Goal: Task Accomplishment & Management: Complete application form

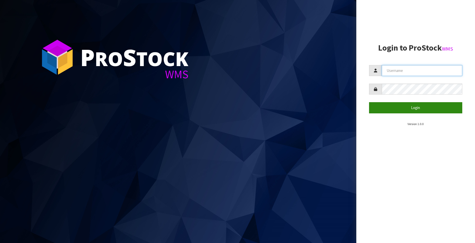
type input "[EMAIL_ADDRESS][DOMAIN_NAME]"
click at [412, 107] on button "Login" at bounding box center [415, 107] width 93 height 11
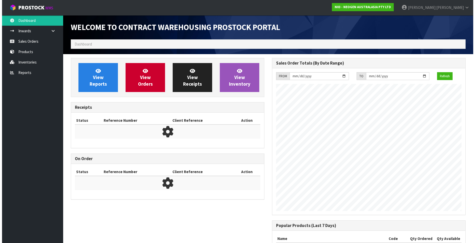
scroll to position [282, 201]
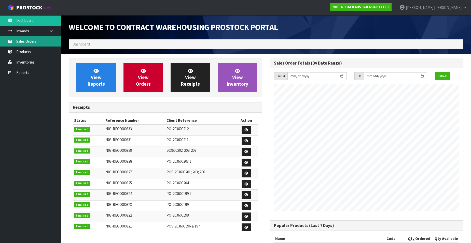
click at [30, 42] on link "Sales Orders" at bounding box center [30, 41] width 61 height 10
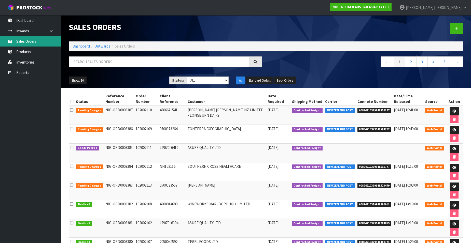
click at [34, 40] on link "Sales Orders" at bounding box center [30, 41] width 61 height 10
click at [94, 62] on input "text" at bounding box center [159, 62] width 180 height 11
paste input "102002114"
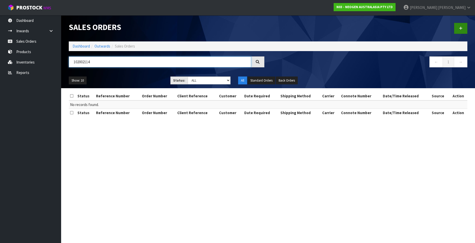
type input "102002114"
click at [459, 27] on icon at bounding box center [461, 28] width 4 height 4
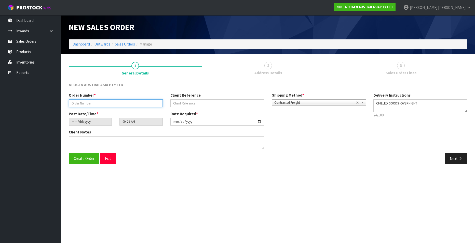
click at [79, 104] on input "text" at bounding box center [116, 104] width 94 height 8
paste input "102002114"
type input "102002114"
click at [177, 103] on input "text" at bounding box center [217, 104] width 94 height 8
paste input "1200021060"
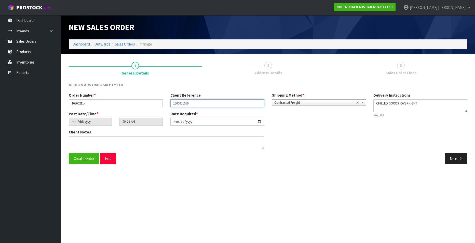
type input "1200021060"
drag, startPoint x: 451, startPoint y: 159, endPoint x: 446, endPoint y: 159, distance: 5.9
click at [451, 159] on button "Next" at bounding box center [456, 158] width 22 height 11
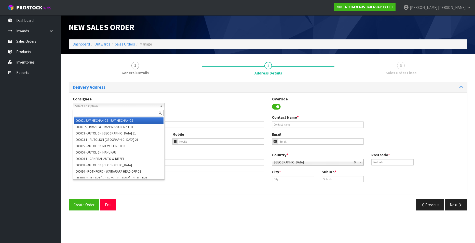
click at [116, 106] on span "Select an Option" at bounding box center [116, 106] width 83 height 6
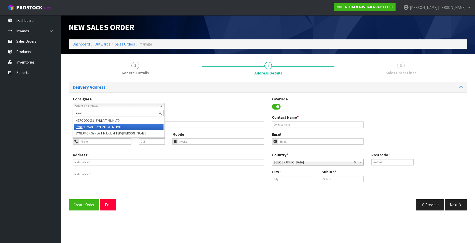
type input "synl"
click at [116, 126] on li "SYNL AITMAN - SYNLAIT MILK LIMITED" at bounding box center [118, 127] width 89 height 6
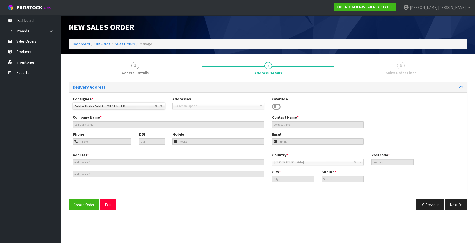
type input "SYNLAIT MILK LIMITED"
type input "[PERSON_NAME] SANTA [PERSON_NAME] - CONSUMABLES STORE"
type input "[STREET_ADDRESS][PERSON_NAME]"
type input "2022"
type input "[GEOGRAPHIC_DATA]"
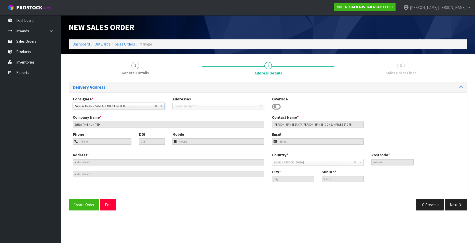
type input "MANGERE"
click at [130, 105] on span "SYNLAITMAN - SYNLAIT MILK LIMITED" at bounding box center [115, 106] width 80 height 6
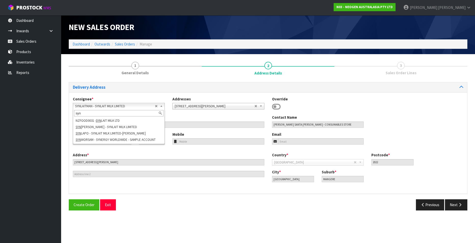
type input "syn"
drag, startPoint x: 101, startPoint y: 106, endPoint x: 105, endPoint y: 105, distance: 3.9
click at [101, 106] on span "SYNLAITMAN - SYNLAIT MILK LIMITED" at bounding box center [115, 106] width 80 height 6
type input "synlait"
click at [101, 120] on em "SYNLAIT" at bounding box center [101, 121] width 11 height 4
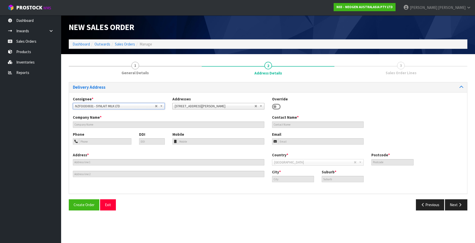
type input "SYNLAIT MILK LTD"
type input "[STREET_ADDRESS]"
type input "7783"
type input "[GEOGRAPHIC_DATA]"
type input "RAKAIA"
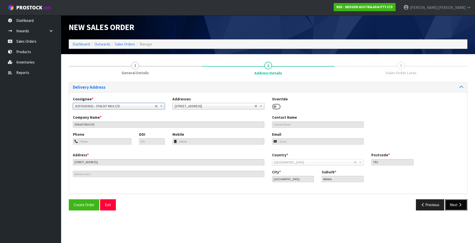
click at [458, 205] on icon "button" at bounding box center [460, 205] width 5 height 4
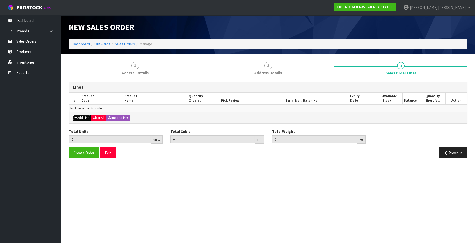
click at [81, 117] on button "Add Line" at bounding box center [82, 118] width 18 height 6
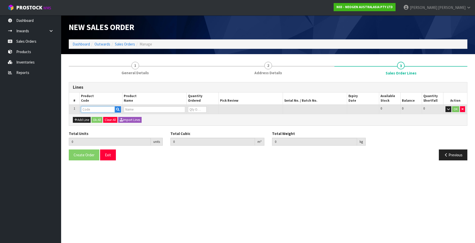
click at [86, 110] on input "text" at bounding box center [98, 109] width 34 height 6
paste input "700002157"
type input "700002157"
type input "0.000000"
type input "0.000"
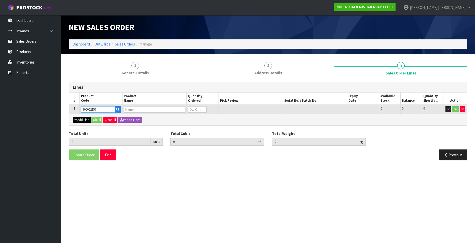
type input "7100062349 - MDA2SAL96, MDA2 [MEDICAL_DATA], 96 TESTS/KIT"
type input "0"
type input "700002157"
click at [81, 120] on button "Add Line" at bounding box center [82, 120] width 18 height 6
type input "0"
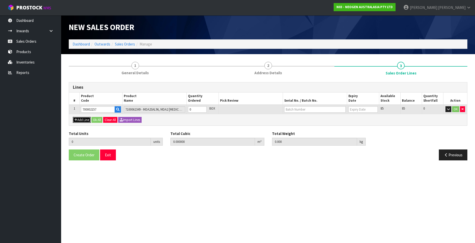
type input "0"
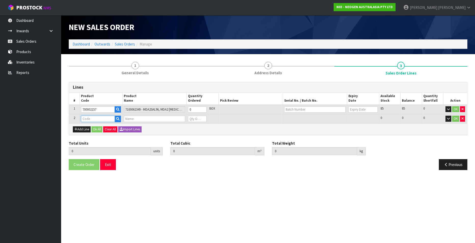
click at [86, 118] on input "text" at bounding box center [98, 119] width 34 height 6
paste input "700002257"
type input "700002257"
type input "0.000000"
type input "0.000"
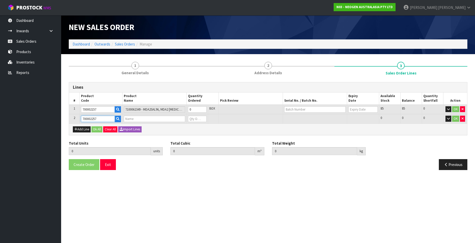
type input "7100104558 - MDA2CRO96 MDA2 CRONOBACTER 96 TESTS/KIT"
type input "0"
type input "700002257"
type input "1"
type input "0.001872"
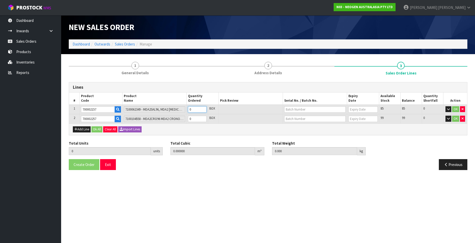
type input "0.3"
type input "1"
click at [203, 108] on input "1" at bounding box center [197, 109] width 19 height 6
type input "2"
type input "0.003744"
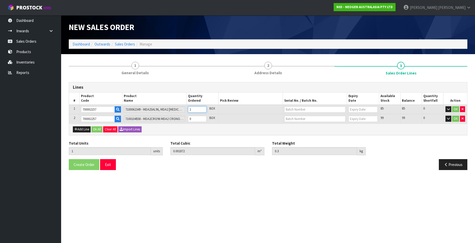
type input "0.6"
type input "2"
click at [203, 108] on input "2" at bounding box center [197, 109] width 19 height 6
type input "3"
type input "0.005616"
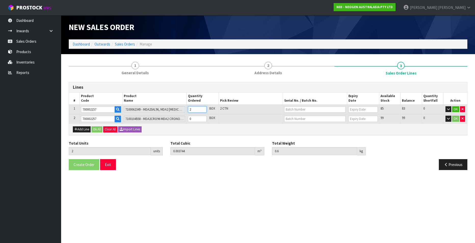
type input "0.9"
type input "3"
click at [203, 108] on input "3" at bounding box center [197, 109] width 19 height 6
type input "4"
type input "0.007488"
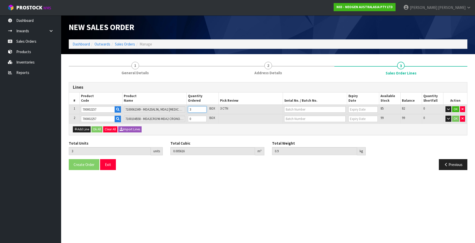
type input "1.2"
type input "4"
click at [203, 108] on input "4" at bounding box center [197, 109] width 19 height 6
type input "5"
type input "0.00936"
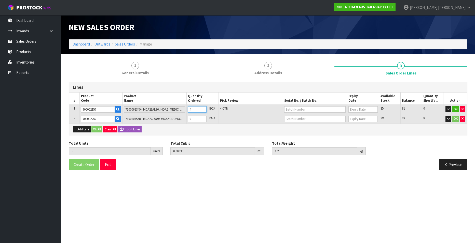
type input "1.5"
type input "5"
click at [203, 108] on input "5" at bounding box center [197, 109] width 19 height 6
type input "6"
type input "0.011232"
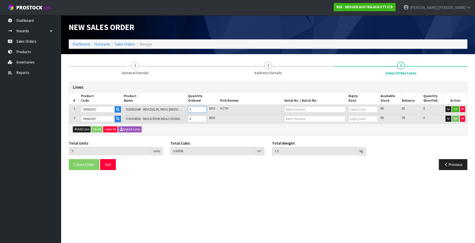
type input "1.8"
type input "6"
click at [203, 108] on input "6" at bounding box center [197, 109] width 19 height 6
type input "7"
type input "0.013104"
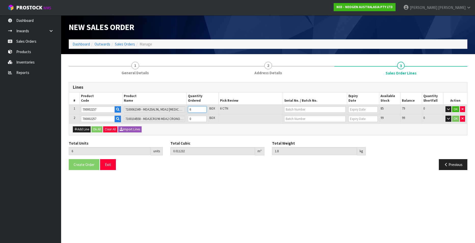
type input "2.1"
type input "7"
click at [203, 108] on input "7" at bounding box center [197, 109] width 19 height 6
type input "8"
type input "0.014976"
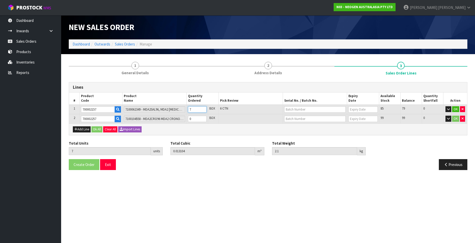
type input "2.4"
type input "8"
click at [203, 108] on input "8" at bounding box center [197, 109] width 19 height 6
type input "9"
type input "0.016848"
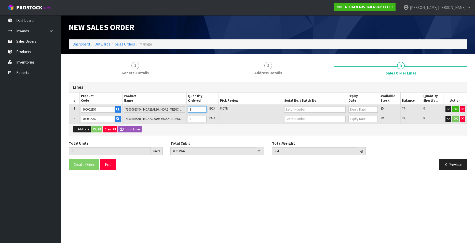
type input "2.7"
type input "9"
click at [203, 108] on input "9" at bounding box center [197, 109] width 19 height 6
type input "10"
type input "0.01872"
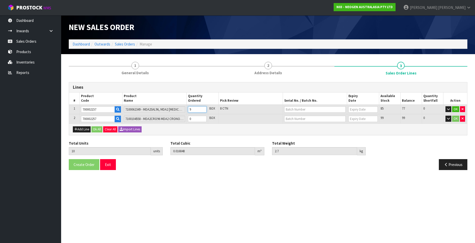
type input "3"
type input "10"
click at [203, 108] on input "10" at bounding box center [197, 109] width 19 height 6
type input "11"
type input "0.020592"
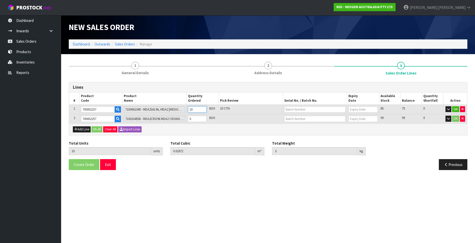
type input "3.3"
type input "11"
click at [203, 108] on input "11" at bounding box center [197, 109] width 19 height 6
type input "12"
type input "0.022464"
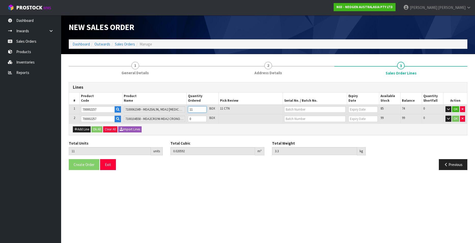
type input "3.6"
type input "12"
click at [203, 108] on input "12" at bounding box center [197, 109] width 19 height 6
type input "13"
type input "0.024336"
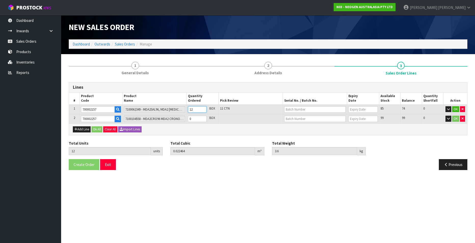
type input "3.9"
type input "13"
click at [203, 108] on input "13" at bounding box center [197, 109] width 19 height 6
type input "14"
type input "0.026208"
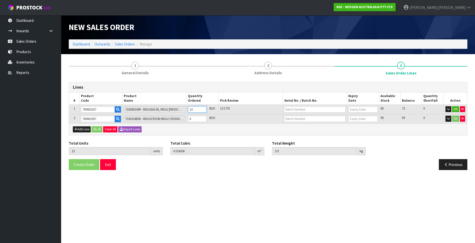
type input "4.2"
type input "14"
click at [203, 108] on input "14" at bounding box center [197, 109] width 19 height 6
type input "15"
type input "0.02808"
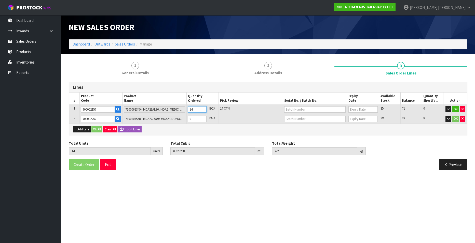
type input "4.5"
type input "15"
click at [203, 108] on input "15" at bounding box center [197, 109] width 19 height 6
type input "16"
type input "0.029952"
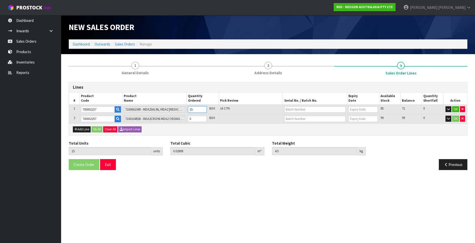
type input "4.8"
type input "16"
click at [203, 108] on input "16" at bounding box center [197, 109] width 19 height 6
type input "17"
type input "0.031824"
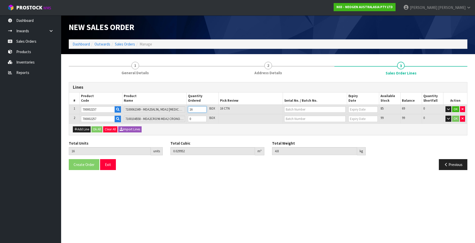
type input "5.1"
type input "17"
click at [203, 108] on input "17" at bounding box center [197, 109] width 19 height 6
type input "18"
type input "0.033696"
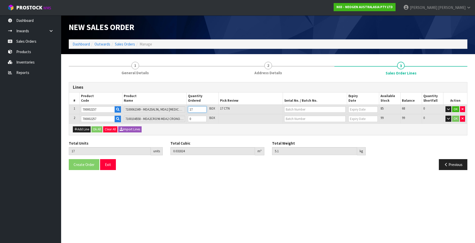
type input "5.4"
type input "18"
click at [203, 108] on input "18" at bounding box center [197, 109] width 19 height 6
type input "19"
type input "0.035568"
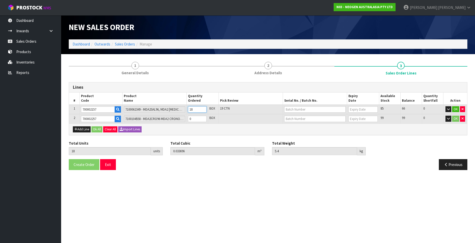
type input "5.7"
type input "19"
click at [203, 108] on input "19" at bounding box center [197, 109] width 19 height 6
type input "20"
type input "0.03744"
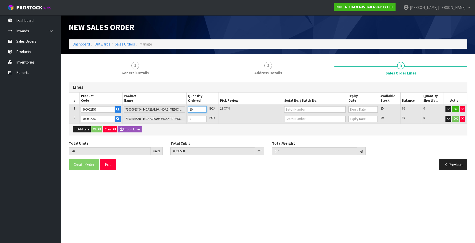
type input "6"
type input "20"
click at [203, 108] on input "20" at bounding box center [197, 109] width 19 height 6
type input "21"
type input "0.03952"
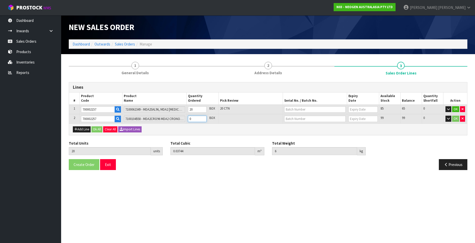
type input "6.34"
type input "1"
click at [203, 118] on input "1" at bounding box center [197, 119] width 19 height 6
type input "22"
type input "0.0416"
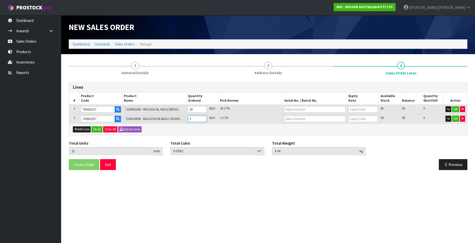
type input "6.68"
type input "2"
click at [203, 118] on input "2" at bounding box center [197, 119] width 19 height 6
type input "23"
type input "0.04368"
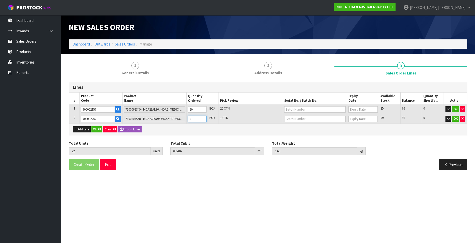
type input "7.02"
type input "3"
click at [203, 118] on input "3" at bounding box center [197, 119] width 19 height 6
type input "24"
type input "0.04576"
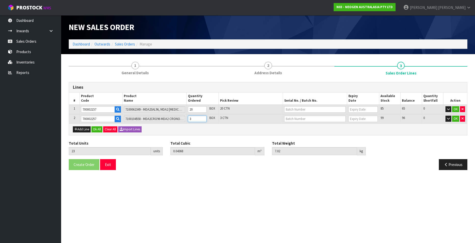
type input "7.36"
type input "4"
click at [203, 118] on input "4" at bounding box center [197, 119] width 19 height 6
type input "25"
type input "0.04784"
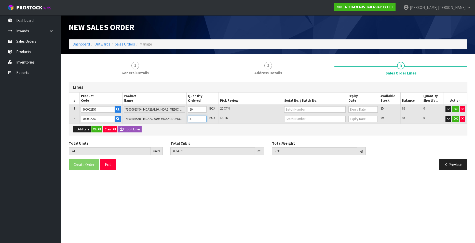
type input "7.7"
type input "5"
type input "26"
type input "0.04992"
type input "8.04"
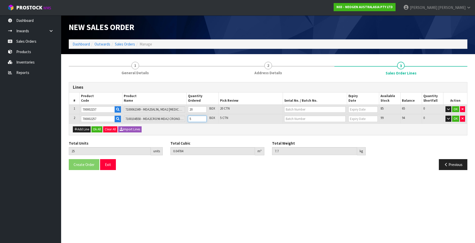
type input "6"
type input "27"
type input "0.052"
type input "8.38"
type input "7"
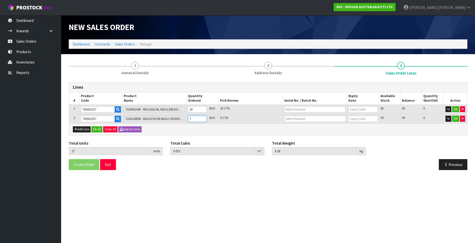
type input "28"
type input "0.05408"
type input "8.72"
type input "8"
type input "29"
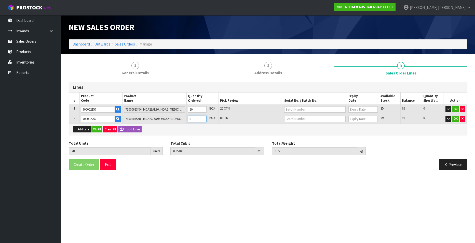
type input "0.05616"
type input "9.06"
type input "9"
type input "30"
type input "0.05824"
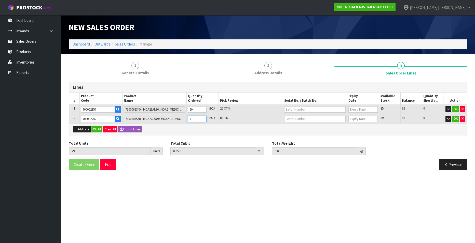
type input "9.4"
type input "10"
type input "31"
type input "0.06032"
type input "9.74"
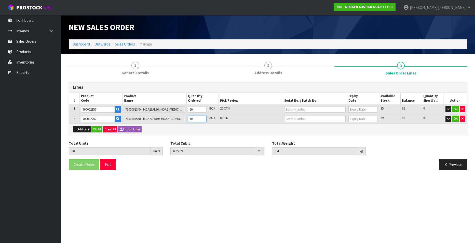
type input "11"
type input "32"
type input "0.0624"
type input "10.08"
type input "12"
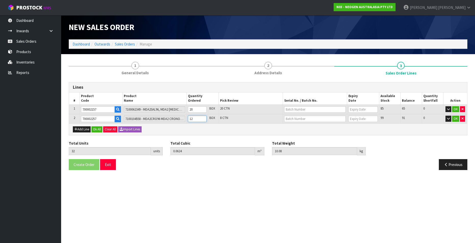
type input "33"
type input "0.06448"
type input "10.42"
type input "13"
type input "34"
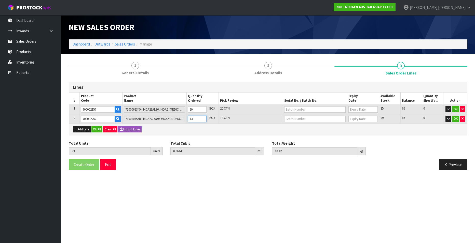
type input "0.06656"
type input "10.76"
type input "14"
type input "35"
type input "0.06864"
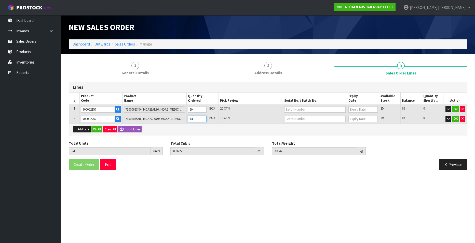
type input "11.1"
type input "15"
type input "36"
type input "0.07072"
type input "11.44"
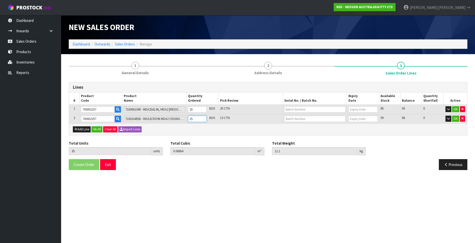
type input "16"
type input "37"
type input "0.0728"
type input "11.78"
type input "17"
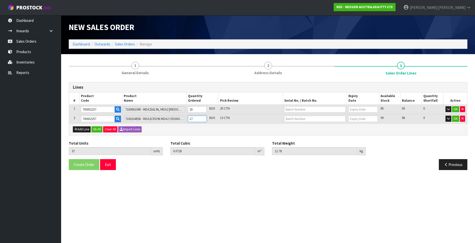
type input "38"
type input "0.07488"
type input "12.12"
type input "18"
click at [203, 118] on input "18" at bounding box center [197, 119] width 19 height 6
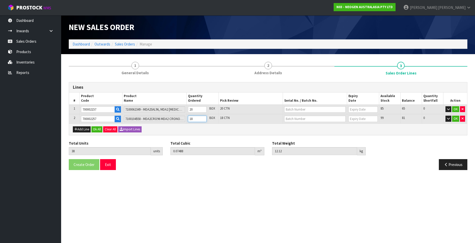
type input "39"
type input "0.07696"
type input "12.46"
type input "19"
click at [203, 118] on input "19" at bounding box center [197, 119] width 19 height 6
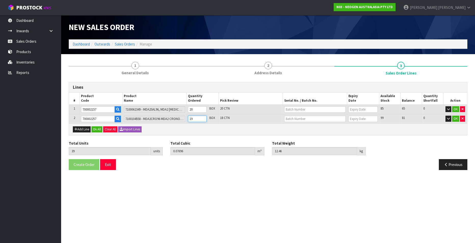
type input "40"
type input "0.07904"
type input "12.8"
type input "20"
click at [203, 118] on input "20" at bounding box center [197, 119] width 19 height 6
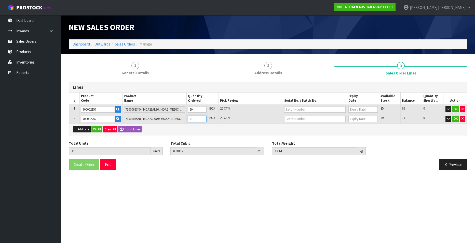
click at [203, 118] on input "21" at bounding box center [197, 119] width 19 height 6
click at [203, 118] on input "22" at bounding box center [197, 119] width 19 height 6
click at [203, 118] on input "23" at bounding box center [197, 119] width 19 height 6
click at [203, 118] on input "24" at bounding box center [197, 119] width 19 height 6
click at [203, 118] on input "25" at bounding box center [197, 119] width 19 height 6
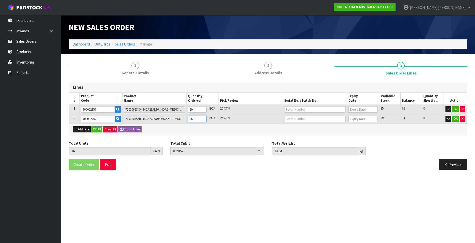
click at [203, 118] on input "26" at bounding box center [197, 119] width 19 height 6
click at [203, 118] on input "27" at bounding box center [197, 119] width 19 height 6
click at [203, 118] on input "28" at bounding box center [197, 119] width 19 height 6
click at [203, 118] on input "29" at bounding box center [197, 119] width 19 height 6
click at [203, 118] on input "30" at bounding box center [197, 119] width 19 height 6
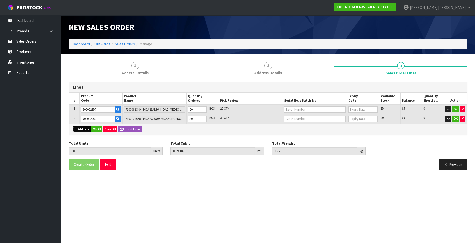
click at [80, 130] on button "Add Line" at bounding box center [82, 130] width 18 height 6
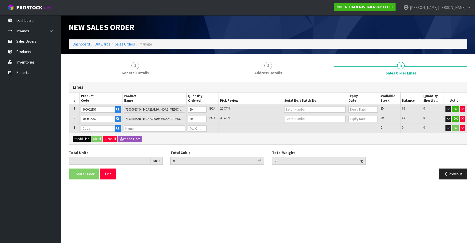
click at [80, 130] on td at bounding box center [101, 128] width 43 height 9
click at [81, 139] on button "Add Line" at bounding box center [82, 139] width 18 height 6
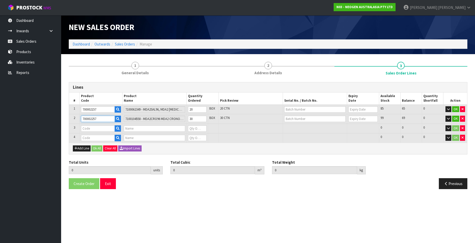
drag, startPoint x: 99, startPoint y: 120, endPoint x: 74, endPoint y: 120, distance: 25.2
click at [74, 120] on tr "2 700002257 7100104558 - MDA2CRO96 MDA2 CRONOBACTER 96 TESTS/KIT 30 BOX 30 CTN …" at bounding box center [268, 119] width 398 height 10
click at [84, 138] on input "text" at bounding box center [98, 138] width 34 height 6
paste input "700002257"
click at [102, 119] on input "700002257" at bounding box center [98, 119] width 34 height 6
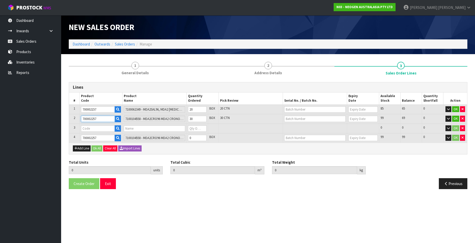
drag, startPoint x: 98, startPoint y: 119, endPoint x: 67, endPoint y: 118, distance: 31.1
click at [67, 118] on div "1 General Details 2 Address Details 3 Sales Order Lines Lines # Product Code Pr…" at bounding box center [268, 125] width 406 height 135
click at [100, 110] on input "700002157" at bounding box center [98, 109] width 34 height 6
drag, startPoint x: 98, startPoint y: 109, endPoint x: 76, endPoint y: 107, distance: 22.2
click at [76, 107] on tr "1 700002157 7100062349 - MDA2SAL96, MDA2 [MEDICAL_DATA], 96 TESTS/KIT 20 BOX 20…" at bounding box center [268, 110] width 398 height 10
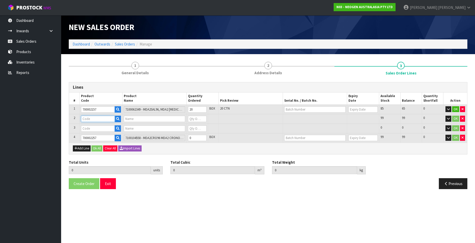
click at [85, 118] on input "text" at bounding box center [98, 119] width 34 height 6
paste input "700002157"
click at [86, 129] on input "text" at bounding box center [98, 129] width 34 height 6
paste input "700002157"
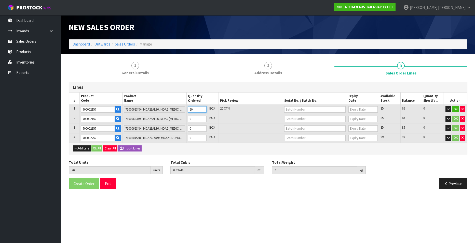
click at [197, 110] on input "20" at bounding box center [197, 109] width 19 height 6
click at [183, 110] on tr "1 700002157 7100062349 - MDA2SAL96, MDA2 [MEDICAL_DATA], 96 TESTS/KIT 20 BOX 20…" at bounding box center [268, 110] width 398 height 10
click at [193, 121] on input "0" at bounding box center [197, 119] width 19 height 6
click at [203, 118] on input "1" at bounding box center [197, 119] width 19 height 6
click at [203, 118] on input "2" at bounding box center [197, 119] width 19 height 6
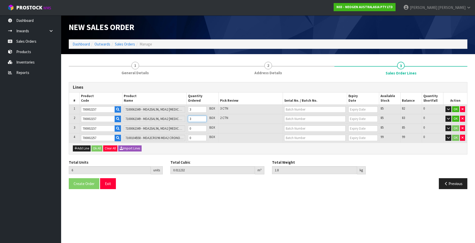
click at [203, 118] on input "3" at bounding box center [197, 119] width 19 height 6
click at [203, 118] on input "4" at bounding box center [197, 119] width 19 height 6
click at [203, 118] on input "5" at bounding box center [197, 119] width 19 height 6
click at [203, 118] on input "6" at bounding box center [197, 119] width 19 height 6
click at [203, 118] on input "7" at bounding box center [197, 119] width 19 height 6
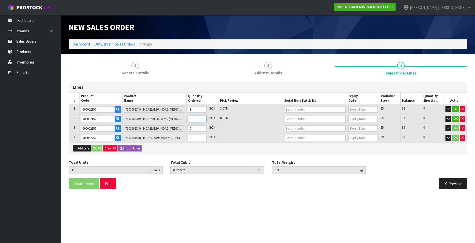
click at [203, 118] on input "8" at bounding box center [197, 119] width 19 height 6
click at [203, 118] on input "9" at bounding box center [197, 119] width 19 height 6
click at [203, 118] on input "10" at bounding box center [197, 119] width 19 height 6
click at [203, 118] on input "11" at bounding box center [197, 119] width 19 height 6
click at [203, 118] on input "12" at bounding box center [197, 119] width 19 height 6
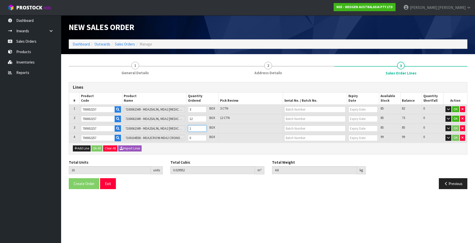
click at [203, 128] on input "1" at bounding box center [197, 129] width 19 height 6
click at [203, 128] on input "2" at bounding box center [197, 129] width 19 height 6
click at [203, 128] on input "3" at bounding box center [197, 129] width 19 height 6
click at [203, 128] on input "4" at bounding box center [197, 129] width 19 height 6
click at [203, 128] on input "5" at bounding box center [197, 129] width 19 height 6
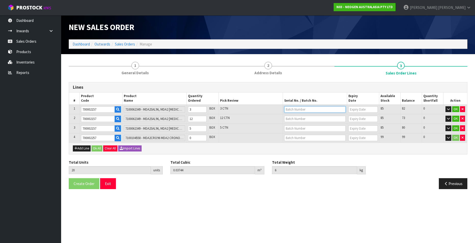
click at [293, 110] on input "text" at bounding box center [314, 109] width 61 height 6
click at [310, 118] on link "3000029427" at bounding box center [304, 118] width 40 height 7
click at [312, 120] on input "text" at bounding box center [314, 119] width 61 height 6
click at [308, 133] on link "3000029442" at bounding box center [304, 134] width 40 height 7
click at [287, 129] on input "text" at bounding box center [314, 129] width 61 height 6
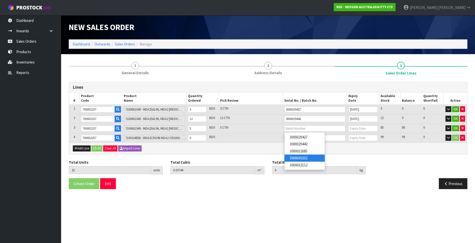
click at [310, 157] on link "3000030232" at bounding box center [304, 158] width 40 height 7
drag, startPoint x: 192, startPoint y: 139, endPoint x: 197, endPoint y: 138, distance: 4.4
click at [192, 139] on input "0" at bounding box center [197, 138] width 19 height 6
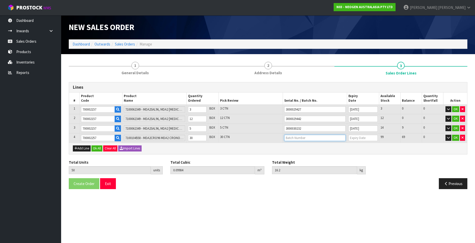
click at [300, 138] on input "text" at bounding box center [314, 138] width 61 height 6
click at [310, 160] on link "3000026643" at bounding box center [304, 160] width 40 height 7
click at [455, 109] on button "OK" at bounding box center [455, 109] width 7 height 6
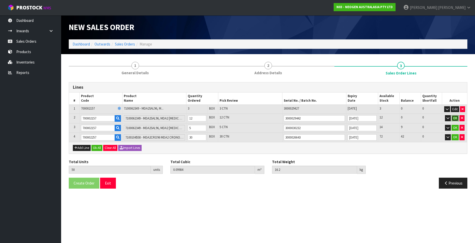
click at [454, 118] on button "OK" at bounding box center [454, 118] width 7 height 6
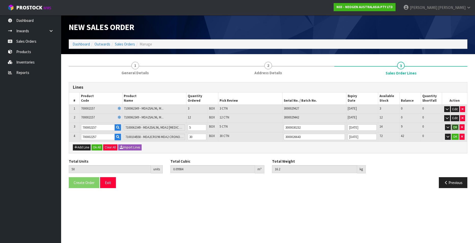
click at [455, 127] on button "OK" at bounding box center [454, 128] width 7 height 6
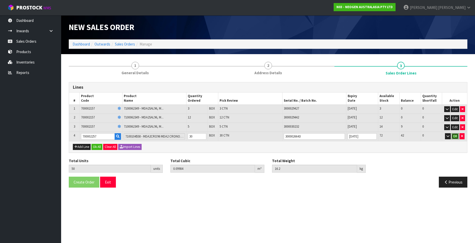
click at [454, 136] on button "OK" at bounding box center [454, 136] width 7 height 6
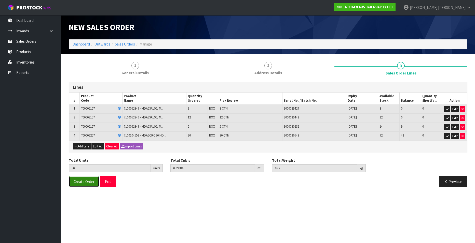
click at [87, 182] on span "Create Order" at bounding box center [84, 181] width 21 height 5
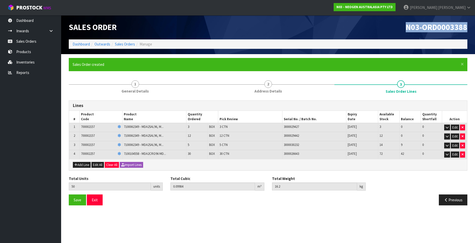
drag, startPoint x: 406, startPoint y: 28, endPoint x: 468, endPoint y: 30, distance: 62.2
click at [468, 30] on div "N03-ORD0003388" at bounding box center [369, 27] width 203 height 24
copy span "N03-ORD0003388"
